Goal: Task Accomplishment & Management: Use online tool/utility

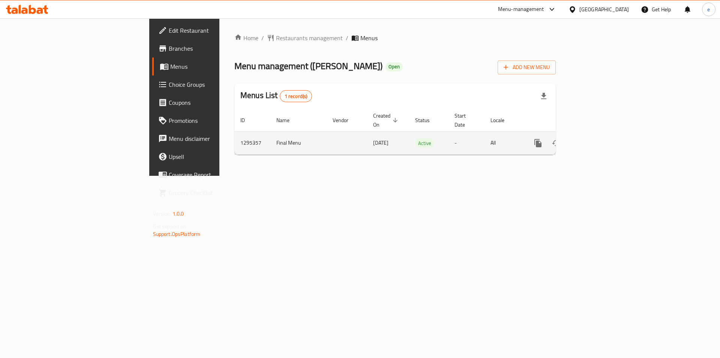
click at [597, 138] on icon "enhanced table" at bounding box center [592, 142] width 9 height 9
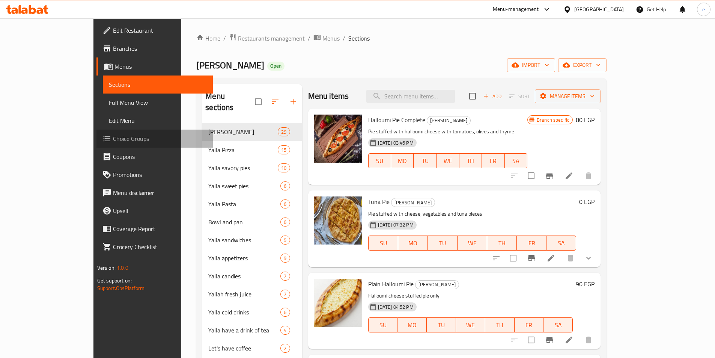
click at [113, 137] on span "Choice Groups" at bounding box center [160, 138] width 94 height 9
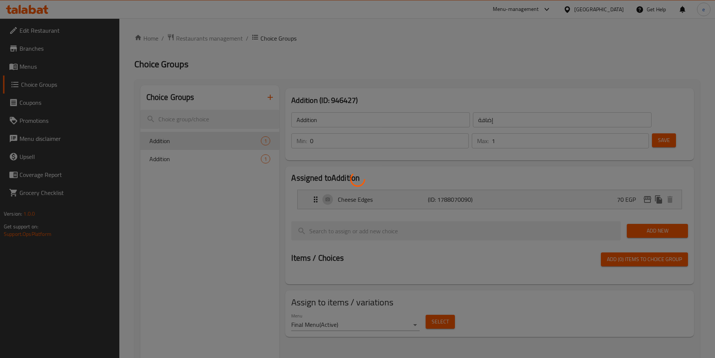
click at [466, 60] on div at bounding box center [357, 179] width 715 height 358
click at [460, 62] on div at bounding box center [357, 179] width 715 height 358
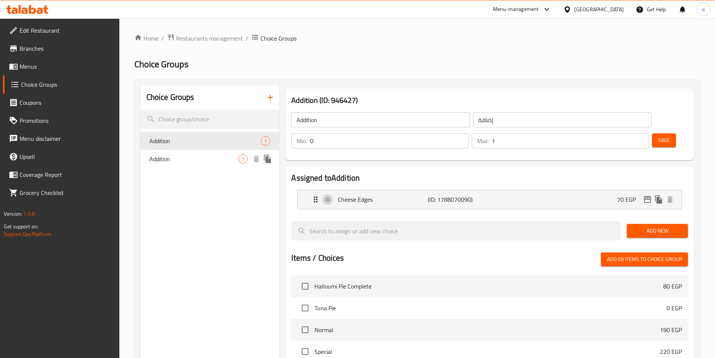
click at [164, 158] on span "Addition" at bounding box center [193, 158] width 89 height 9
type input "Addition"
type input "اضافه"
